Goal: Task Accomplishment & Management: Use online tool/utility

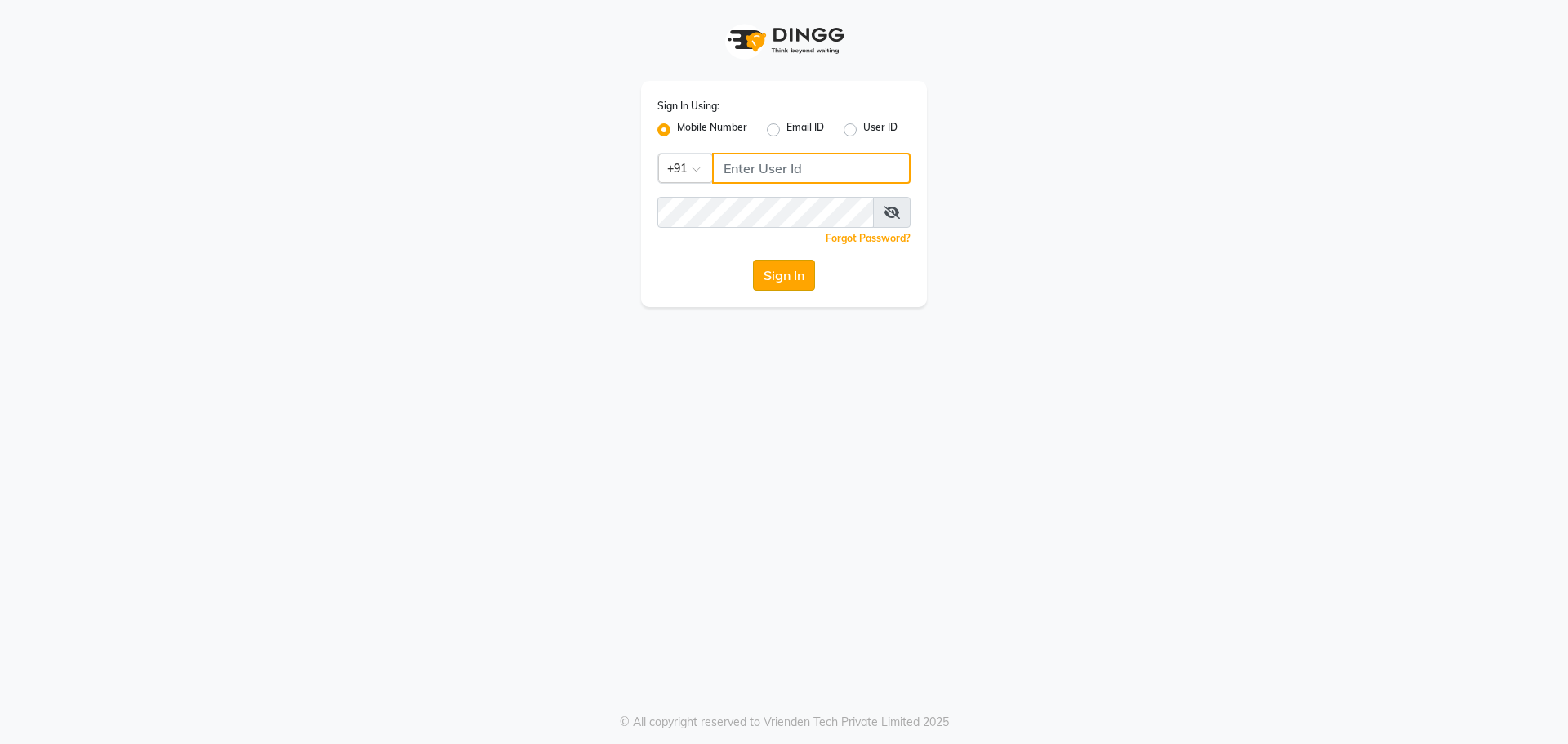
type input "8559033058"
click at [770, 268] on button "Sign In" at bounding box center [784, 275] width 62 height 31
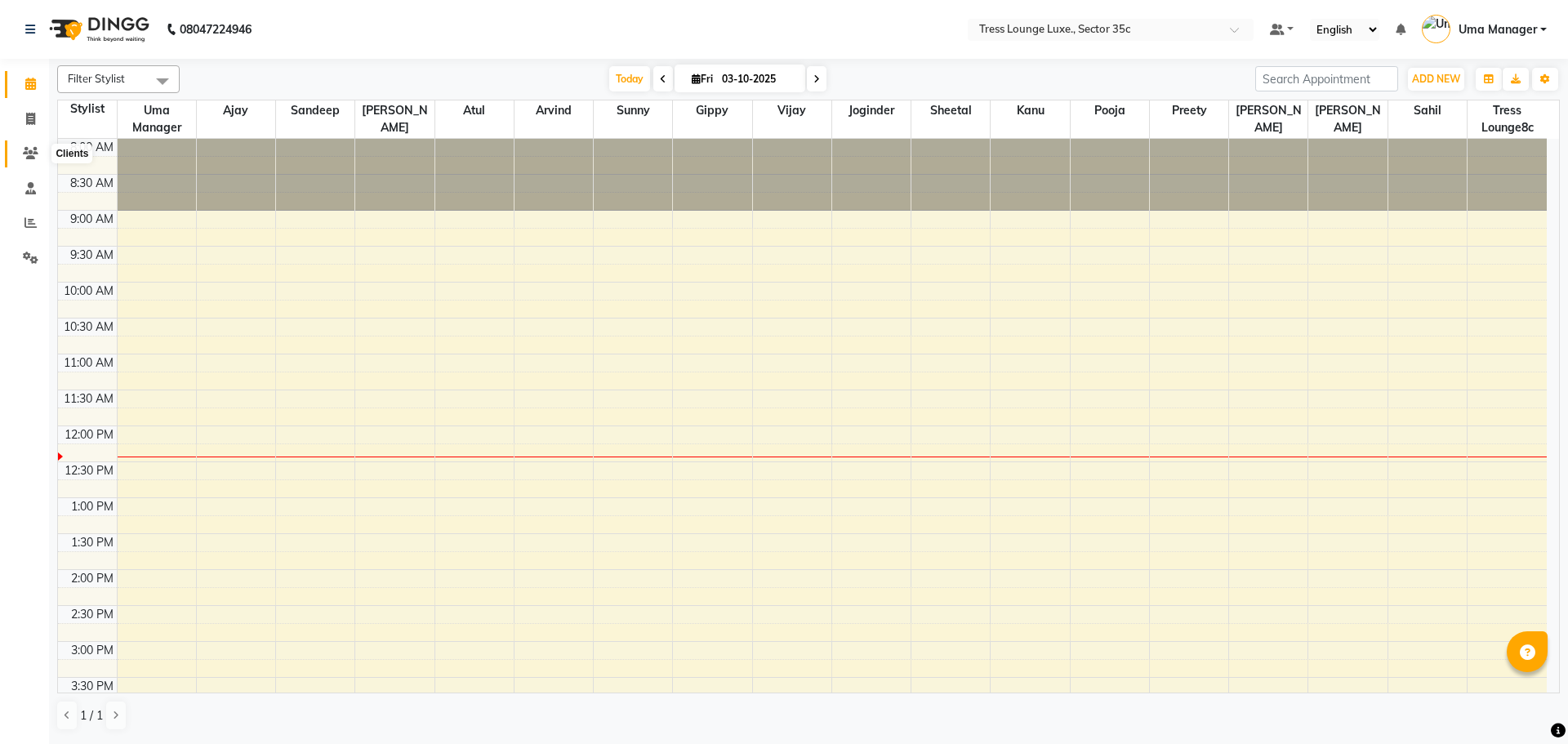
click at [26, 156] on icon at bounding box center [31, 153] width 16 height 12
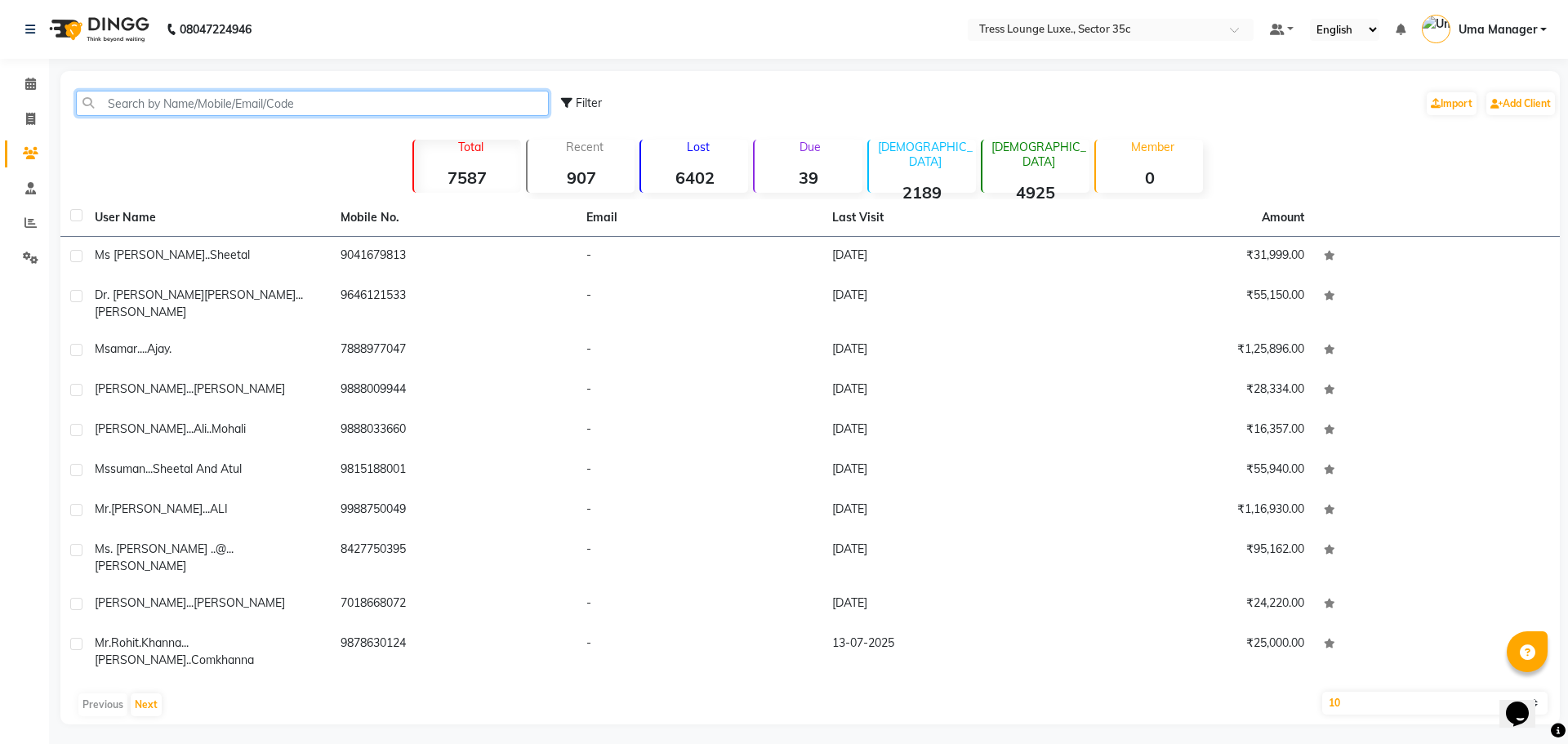
click at [144, 103] on input "text" at bounding box center [312, 103] width 473 height 26
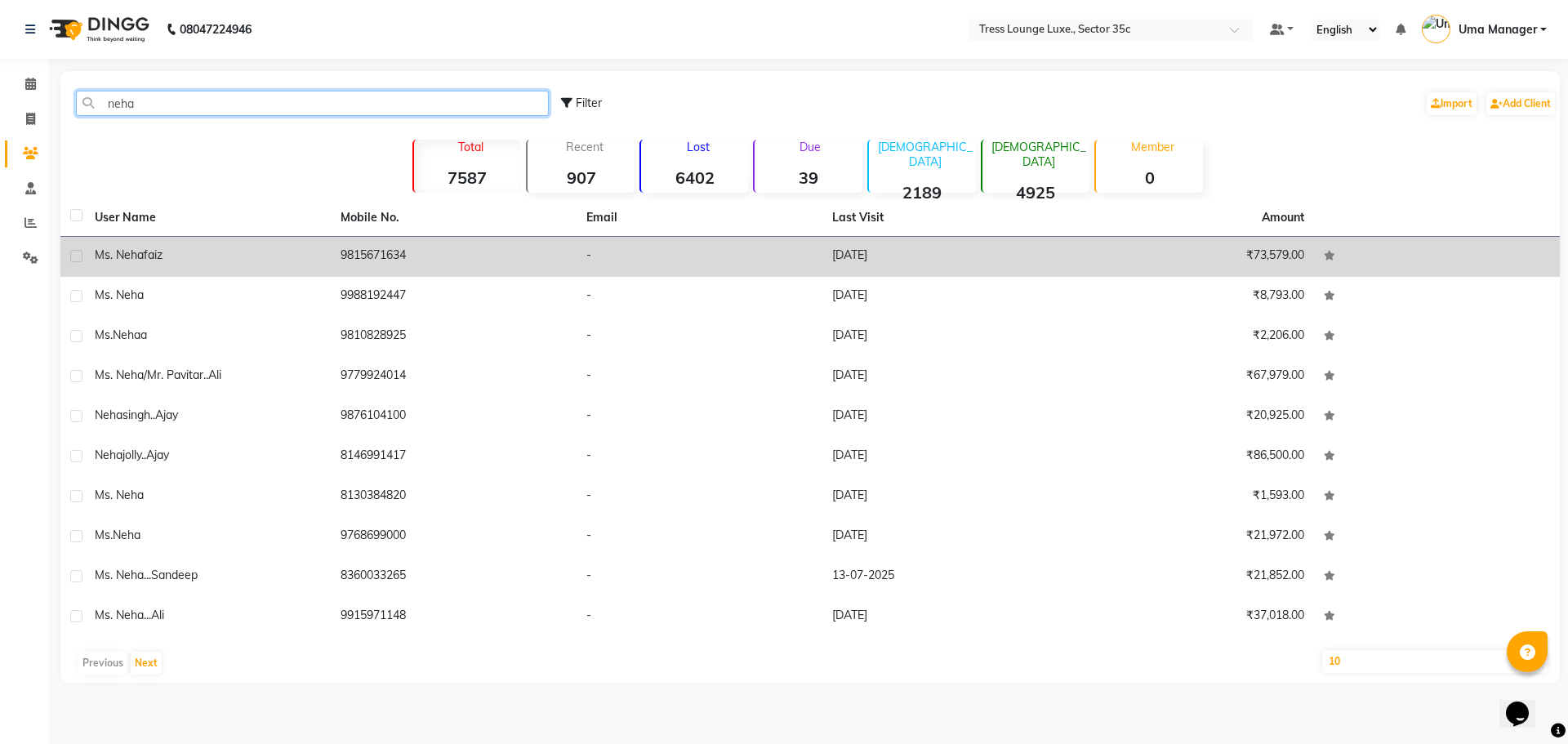
type input "neha"
click at [177, 247] on div "ms. neha faiz" at bounding box center [208, 254] width 226 height 17
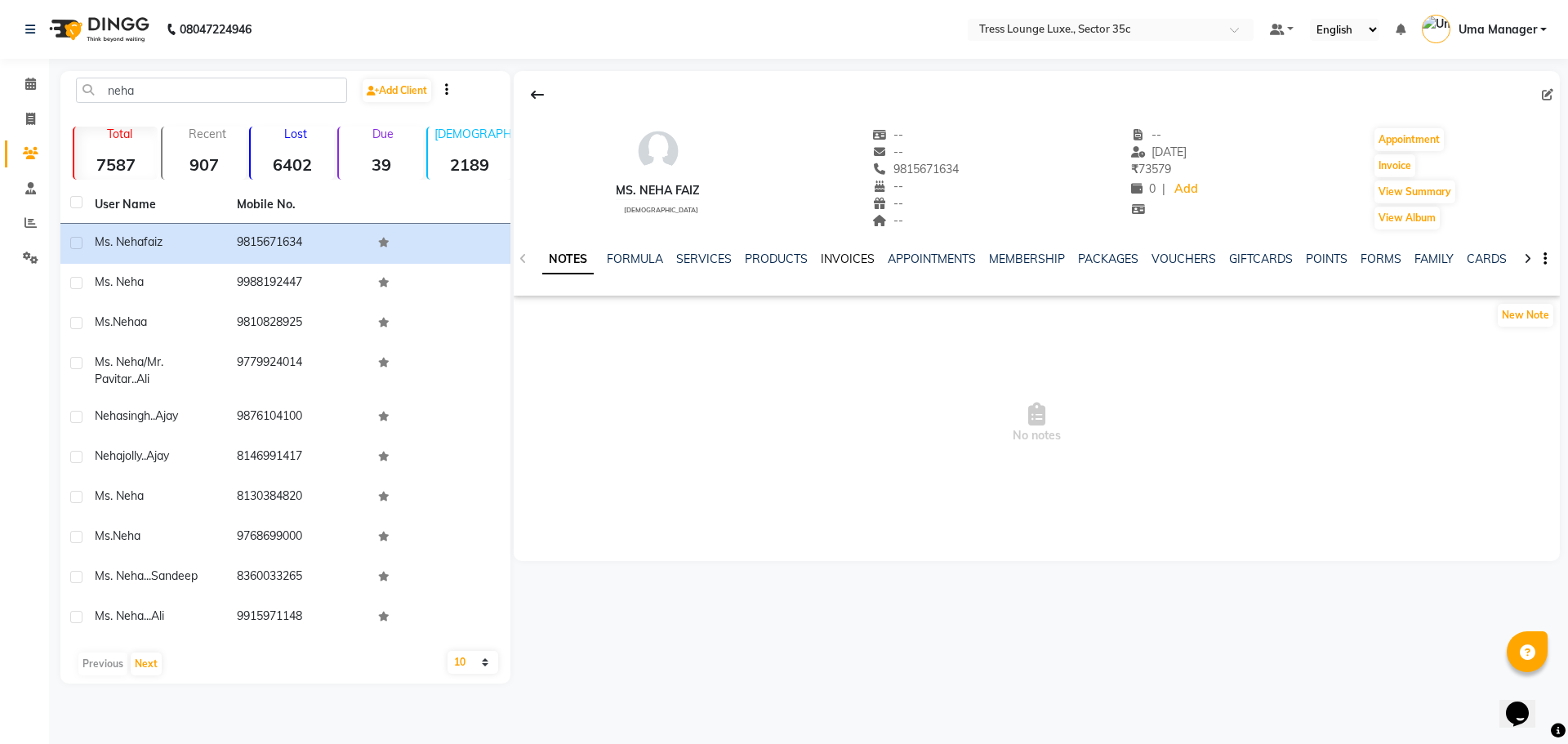
click at [841, 252] on link "INVOICES" at bounding box center [847, 259] width 54 height 15
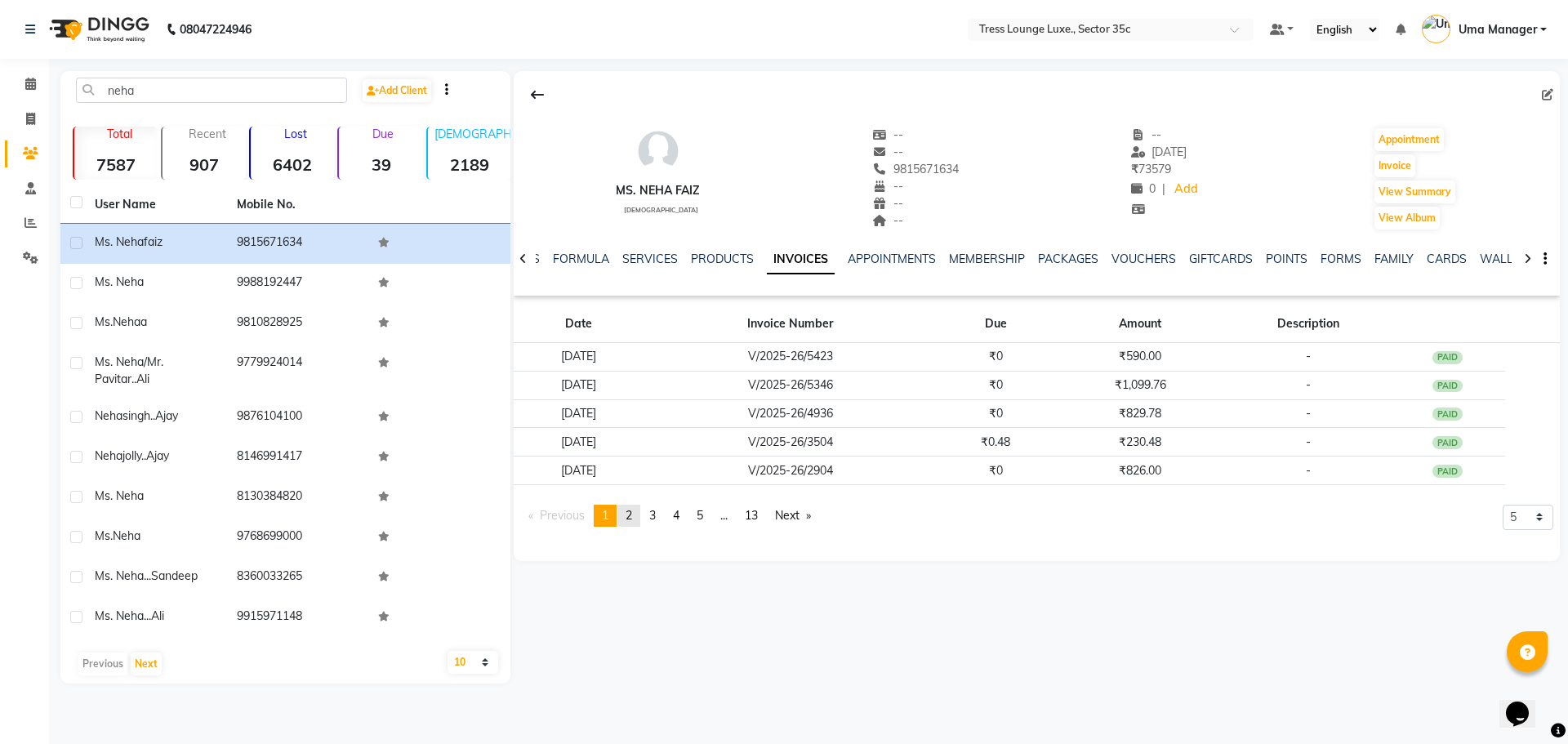
click at [636, 518] on link "page 2" at bounding box center [629, 515] width 23 height 22
click at [663, 513] on link "page 3" at bounding box center [652, 515] width 23 height 22
click at [703, 519] on ul "Previous page 3 / 13 page 1 page 2 You're on page 3 page 4 page 5 page ... page…" at bounding box center [670, 515] width 299 height 22
click at [680, 514] on span "4" at bounding box center [675, 515] width 6 height 15
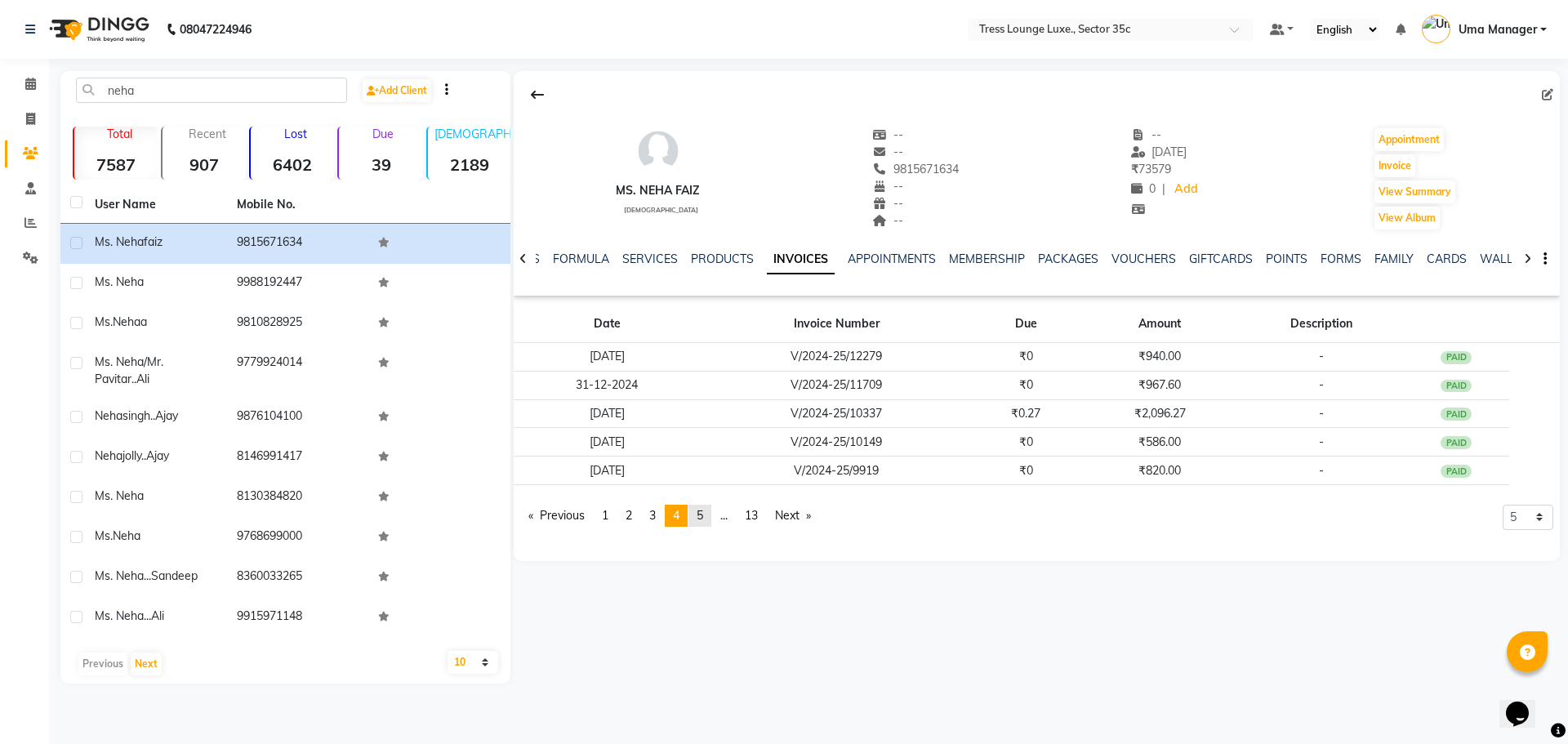
click at [703, 515] on span "5" at bounding box center [699, 515] width 6 height 15
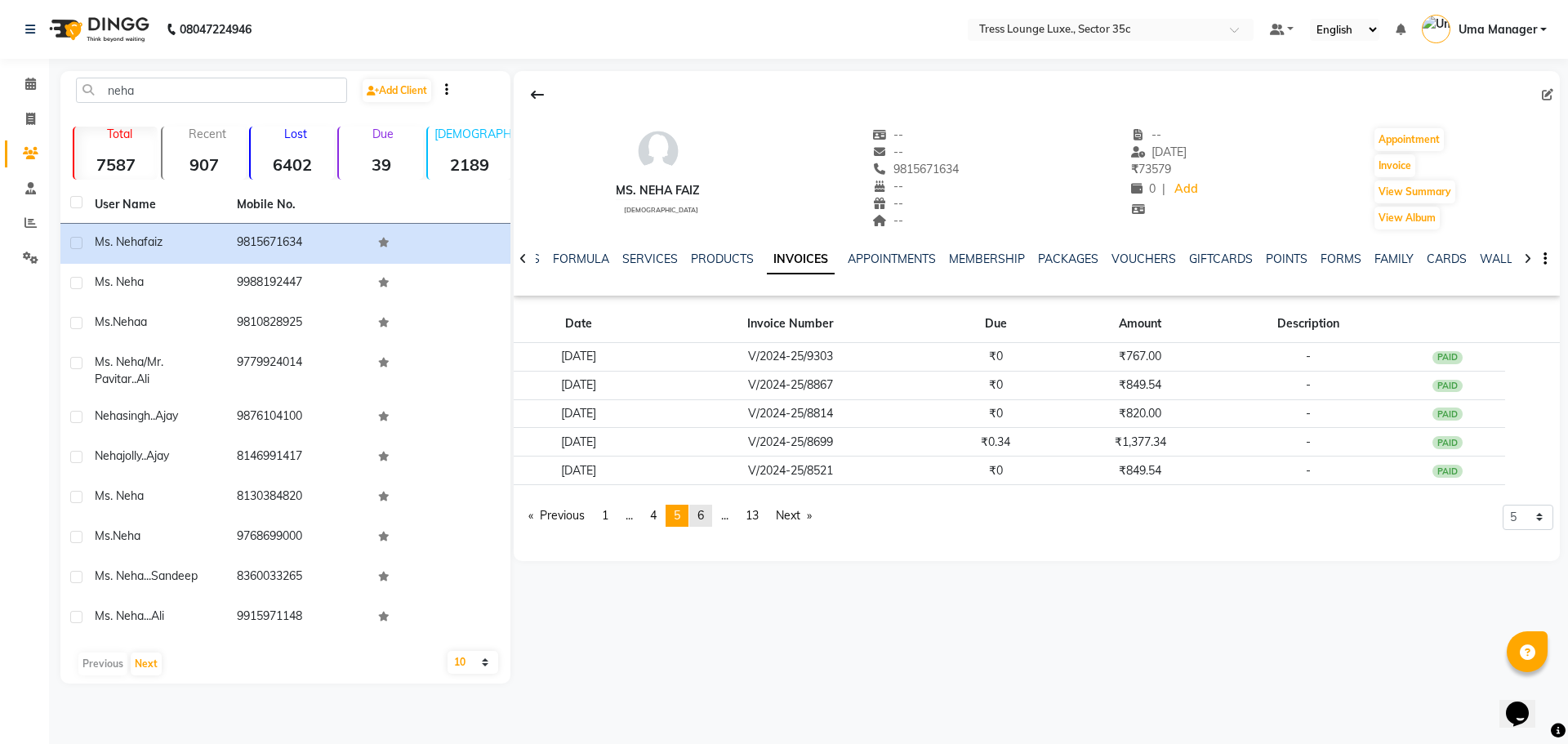
click at [703, 515] on span "6" at bounding box center [700, 515] width 6 height 15
click at [701, 517] on link "page 7" at bounding box center [701, 515] width 23 height 22
click at [703, 512] on span "8" at bounding box center [700, 515] width 6 height 15
click at [703, 513] on span "9" at bounding box center [700, 515] width 6 height 15
click at [705, 516] on span "10" at bounding box center [703, 515] width 13 height 15
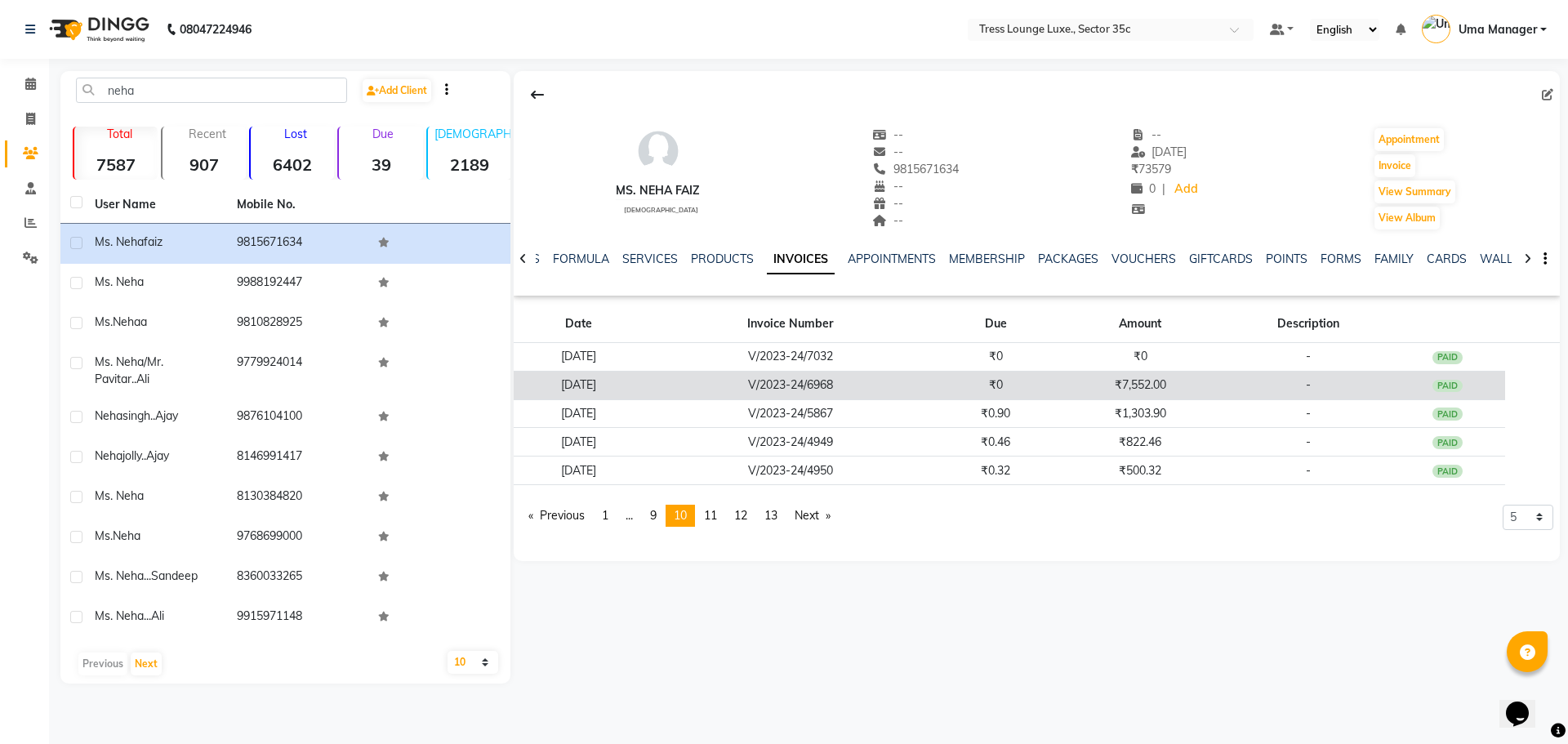
click at [1188, 372] on td "₹7,552.00" at bounding box center [1139, 385] width 173 height 28
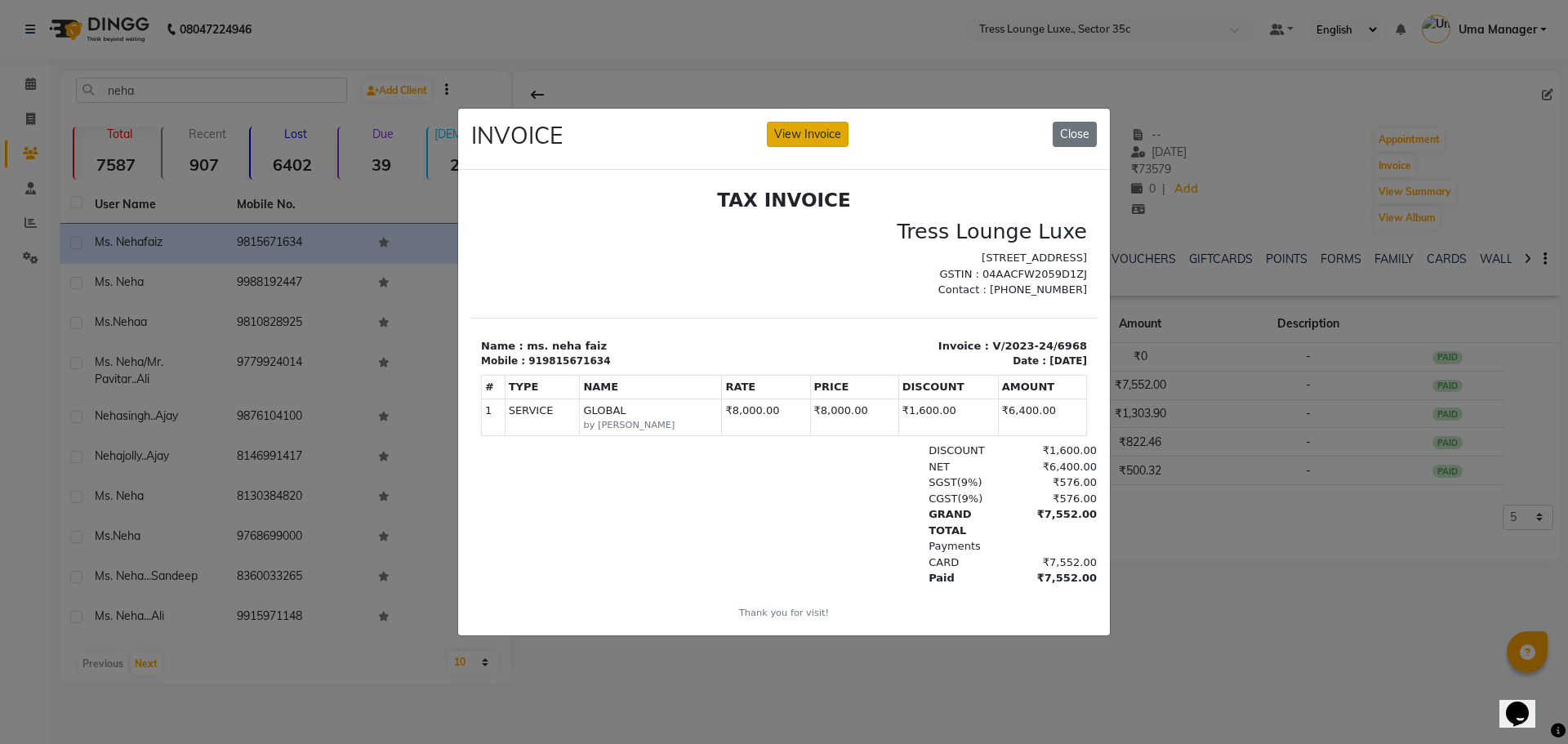
click at [796, 122] on button "View Invoice" at bounding box center [807, 134] width 82 height 26
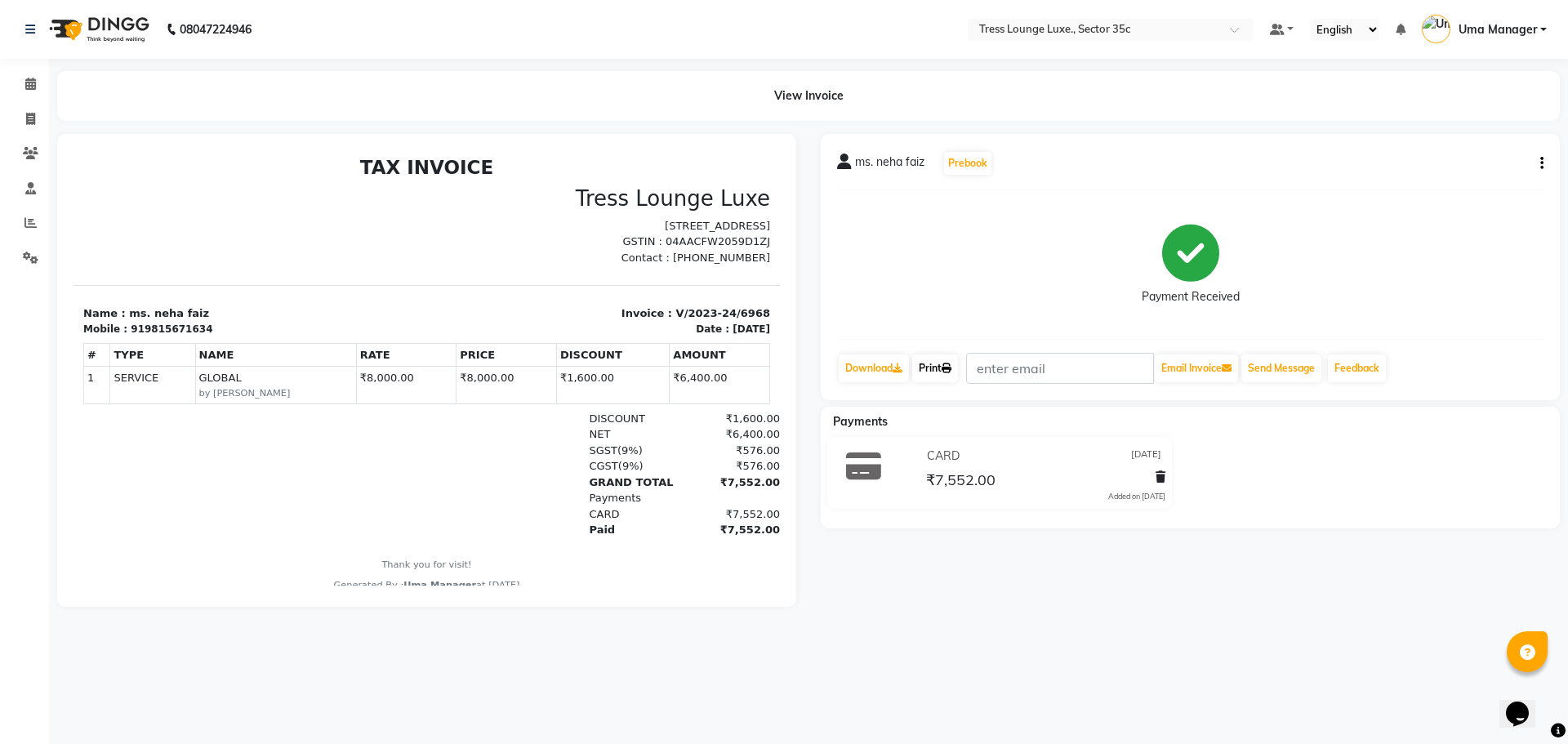
click at [931, 370] on link "Print" at bounding box center [935, 368] width 46 height 28
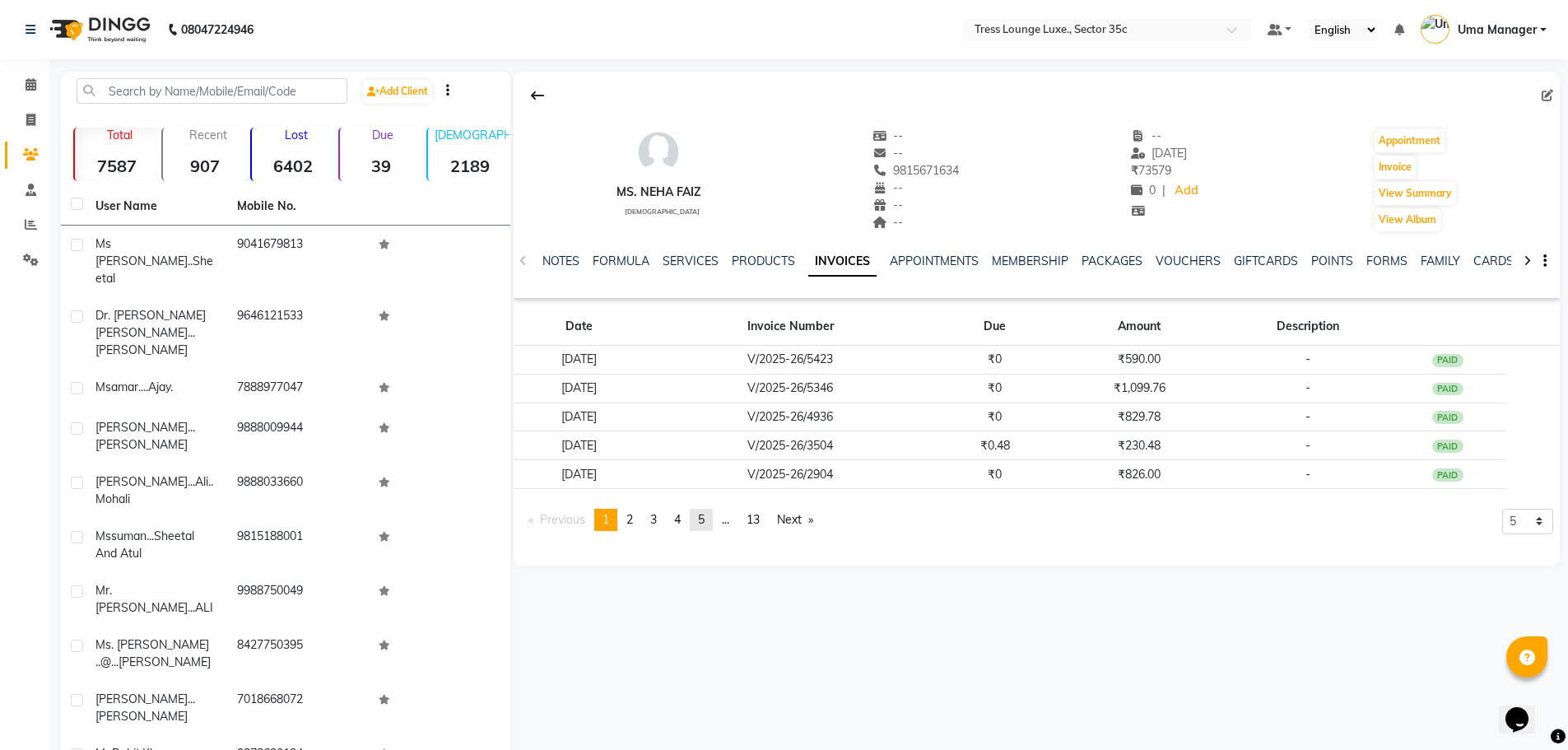
click at [705, 518] on span "5" at bounding box center [700, 519] width 6 height 15
click at [705, 518] on span "6" at bounding box center [701, 519] width 6 height 15
click at [705, 518] on span "7" at bounding box center [701, 519] width 6 height 15
click at [705, 518] on span "8" at bounding box center [701, 519] width 6 height 15
click at [705, 518] on span "9" at bounding box center [701, 519] width 6 height 15
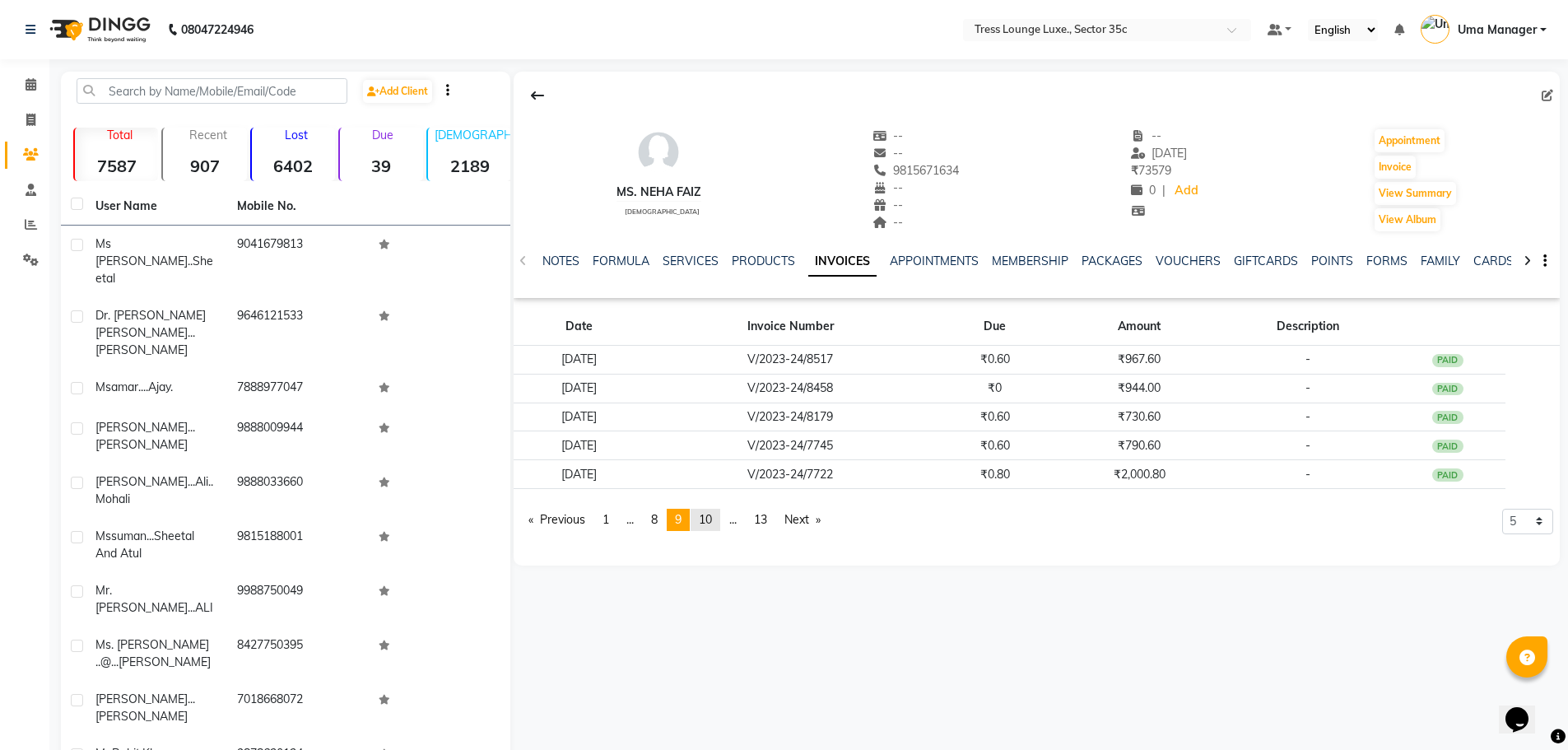
click at [706, 518] on span "10" at bounding box center [705, 519] width 13 height 15
click at [706, 518] on link "page 11" at bounding box center [711, 519] width 29 height 22
click at [706, 518] on li "You're on page 11" at bounding box center [711, 519] width 29 height 22
click at [710, 519] on span "11" at bounding box center [712, 519] width 13 height 15
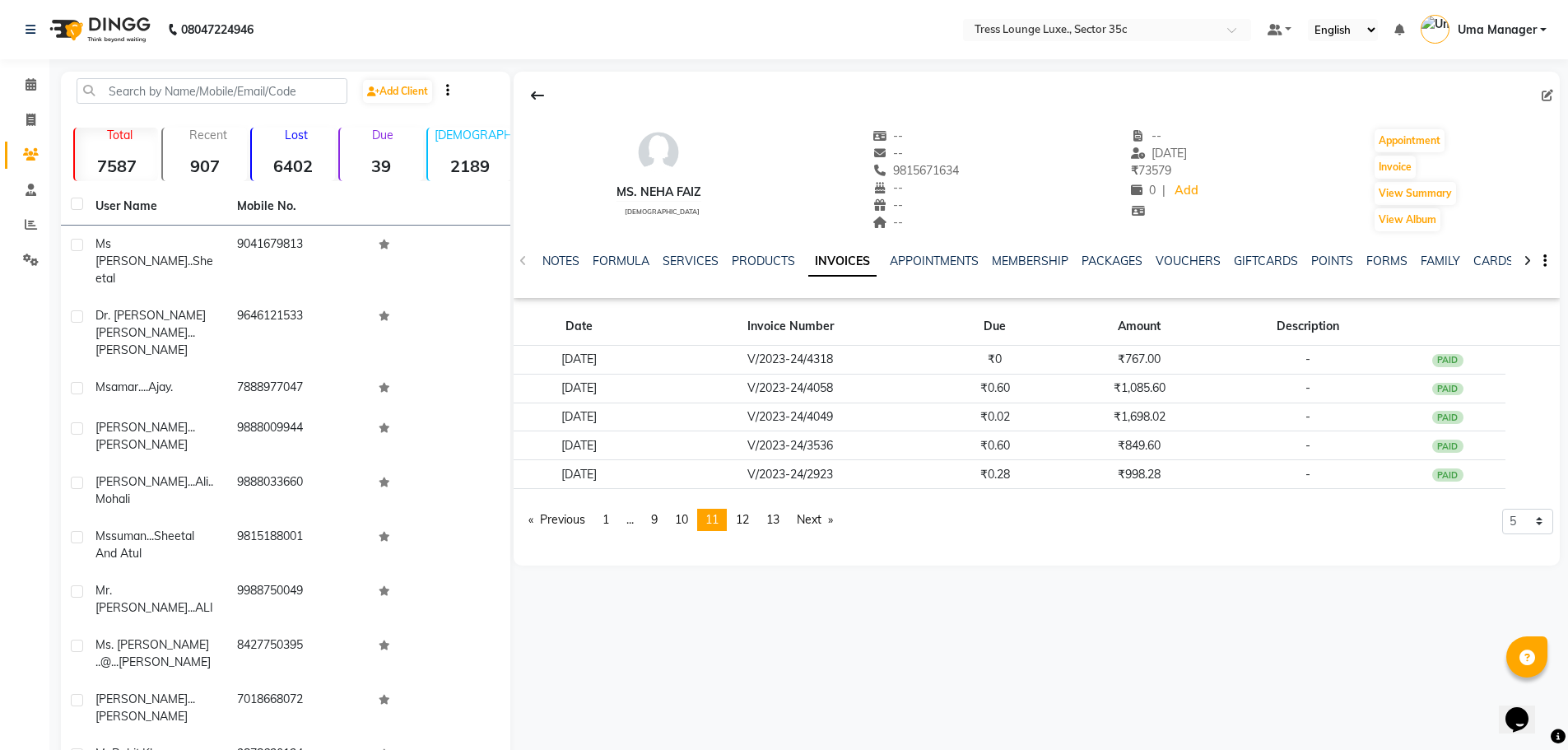
click at [719, 520] on span "11" at bounding box center [712, 519] width 13 height 15
click at [749, 521] on span "12" at bounding box center [742, 519] width 13 height 15
click at [779, 521] on span "13" at bounding box center [772, 519] width 13 height 15
click at [757, 517] on link "page 12" at bounding box center [742, 519] width 29 height 22
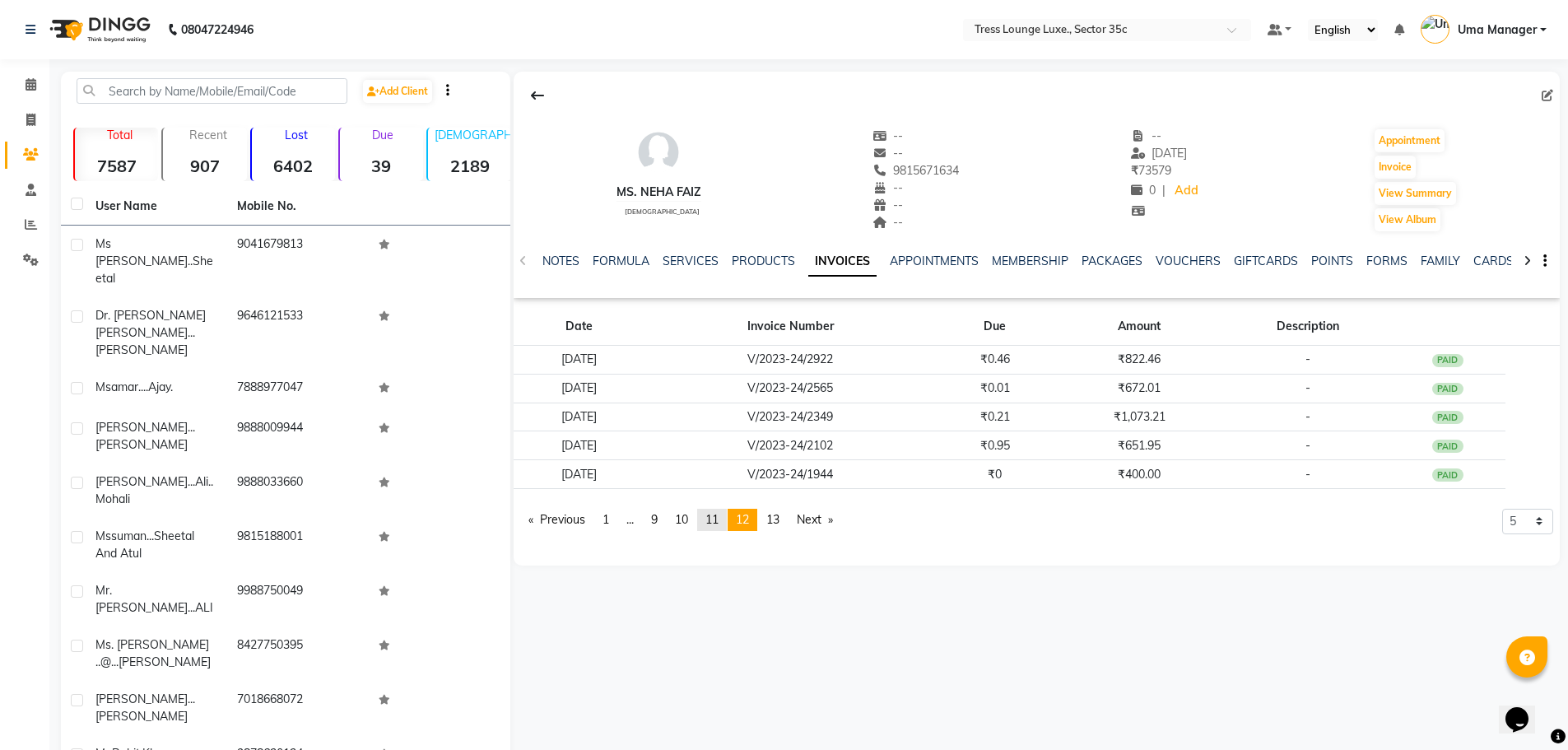
click at [712, 517] on span "11" at bounding box center [712, 519] width 13 height 15
click at [688, 518] on span "10" at bounding box center [681, 519] width 13 height 15
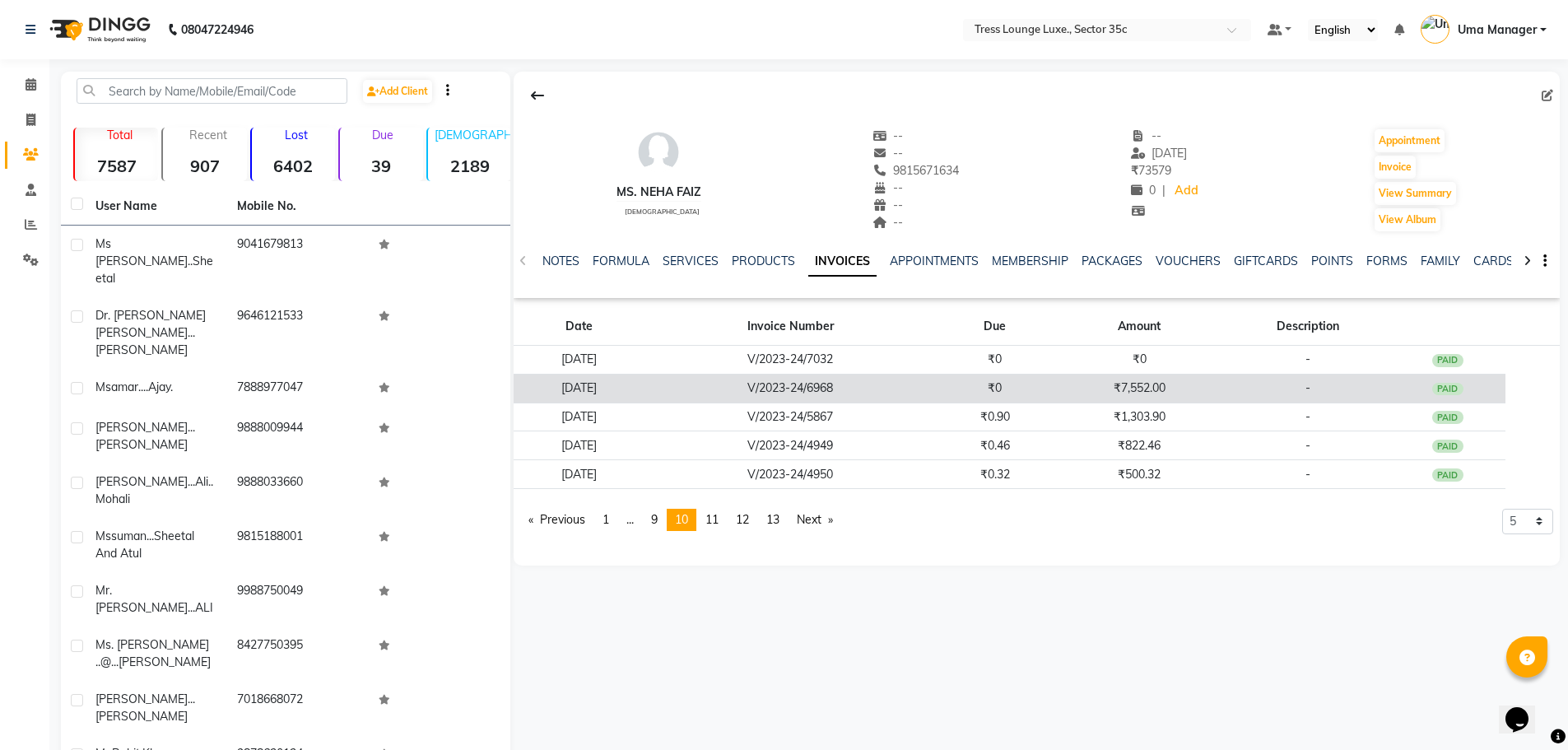
click at [1004, 392] on td "₹0" at bounding box center [994, 388] width 116 height 28
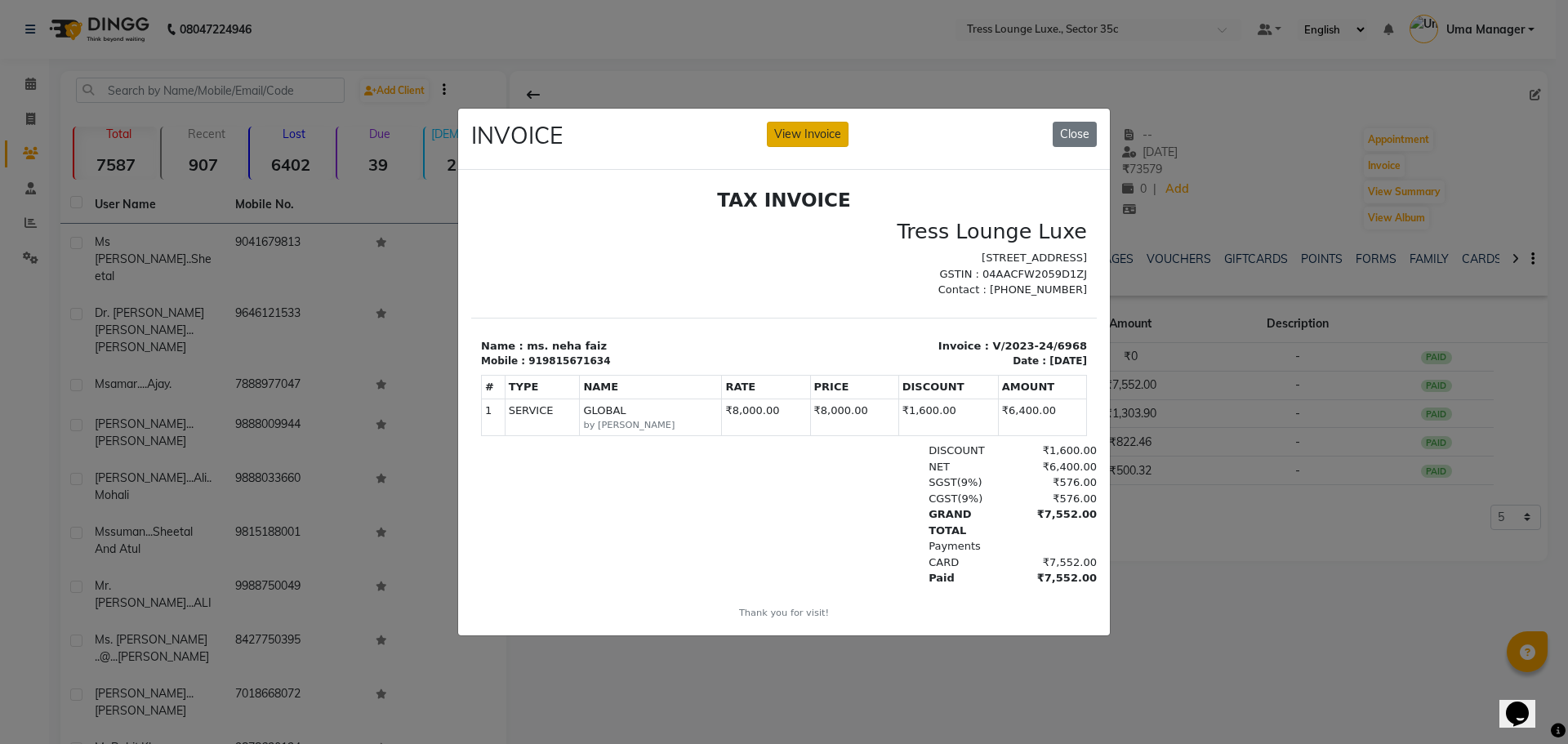
click at [803, 130] on button "View Invoice" at bounding box center [807, 134] width 82 height 26
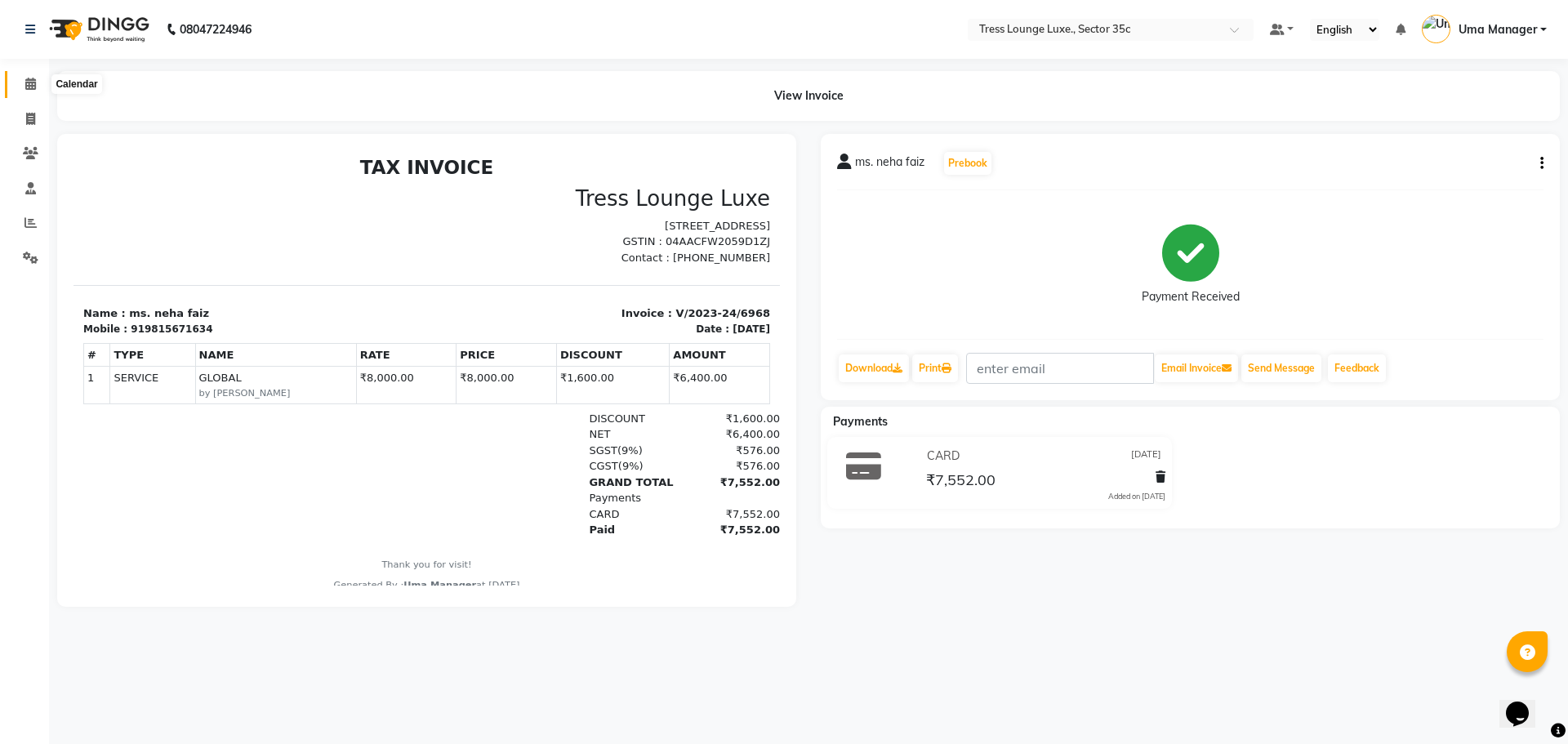
click at [27, 87] on icon at bounding box center [31, 84] width 11 height 12
